Goal: Task Accomplishment & Management: Use online tool/utility

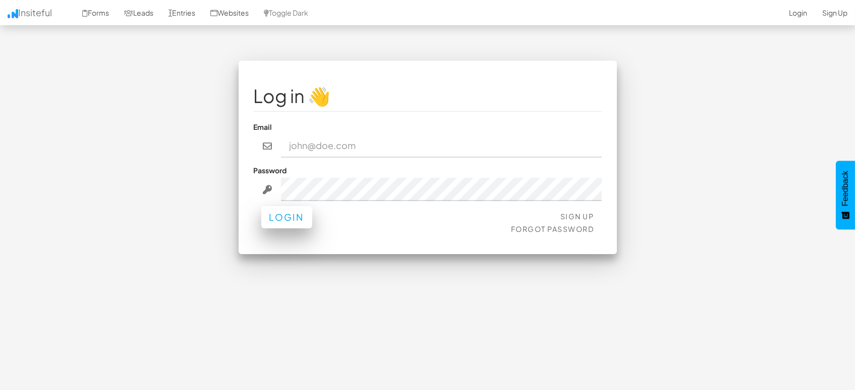
type input "[EMAIL_ADDRESS][DOMAIN_NAME]"
click at [297, 213] on button "Login" at bounding box center [286, 217] width 51 height 22
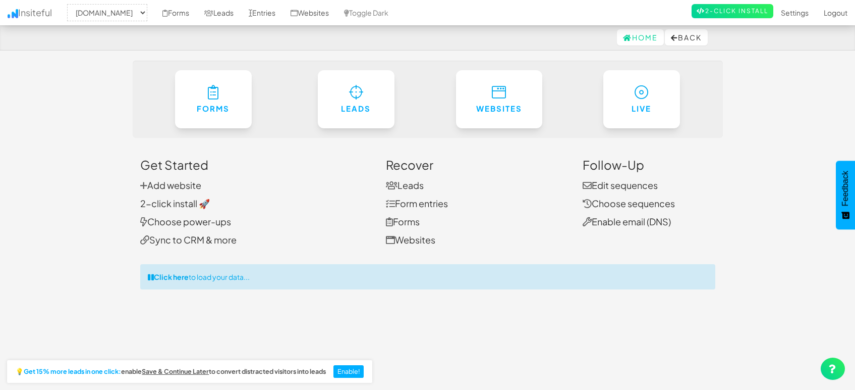
select select "1505"
click at [254, 10] on link "Entries" at bounding box center [262, 12] width 42 height 25
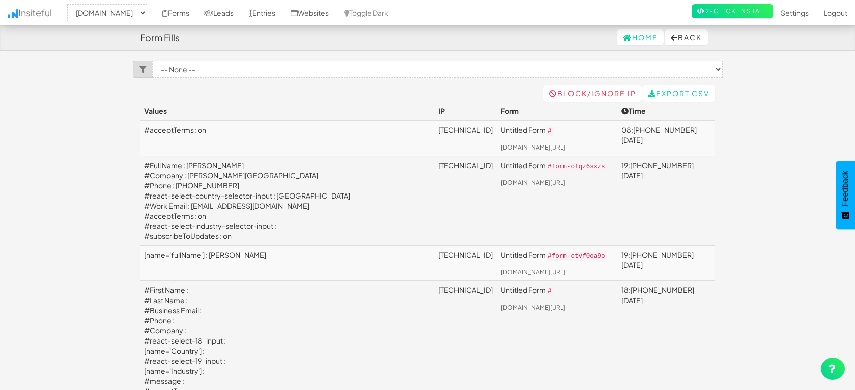
select select "1505"
